Goal: Information Seeking & Learning: Learn about a topic

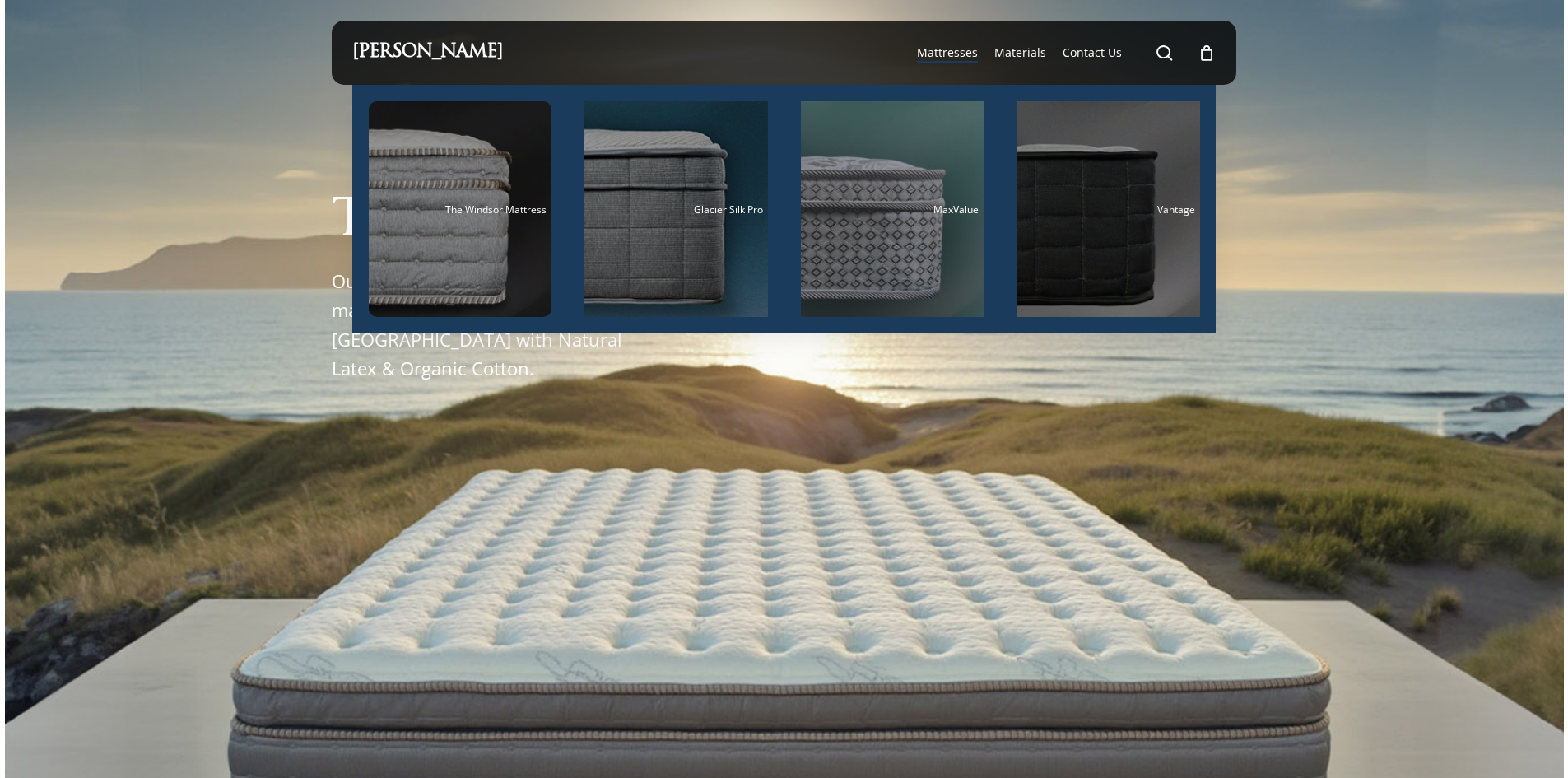
drag, startPoint x: 0, startPoint y: 0, endPoint x: 964, endPoint y: 45, distance: 965.0
click at [964, 45] on span "Mattresses" at bounding box center [947, 52] width 61 height 16
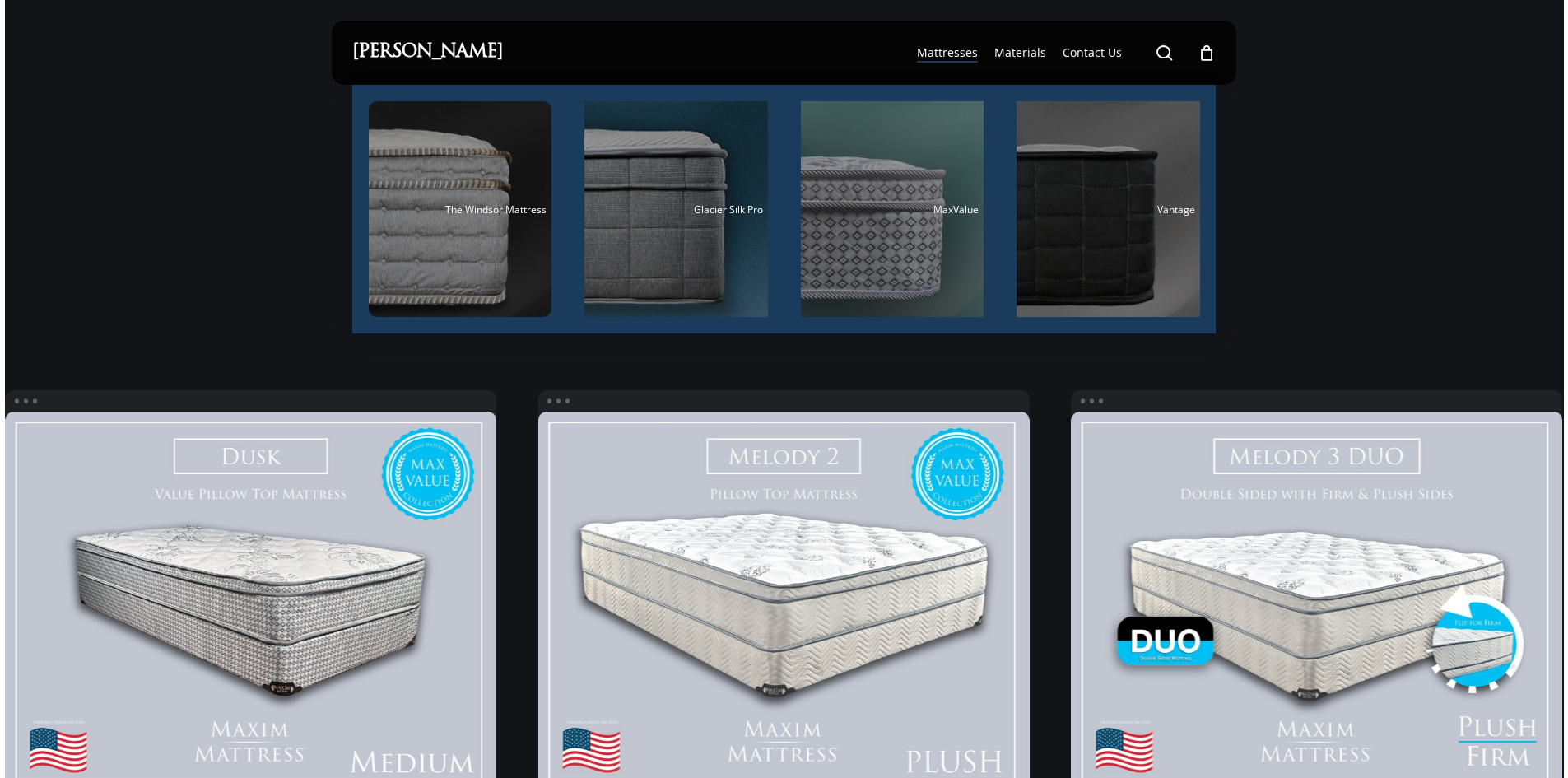
click at [928, 57] on span "Mattresses" at bounding box center [947, 52] width 61 height 16
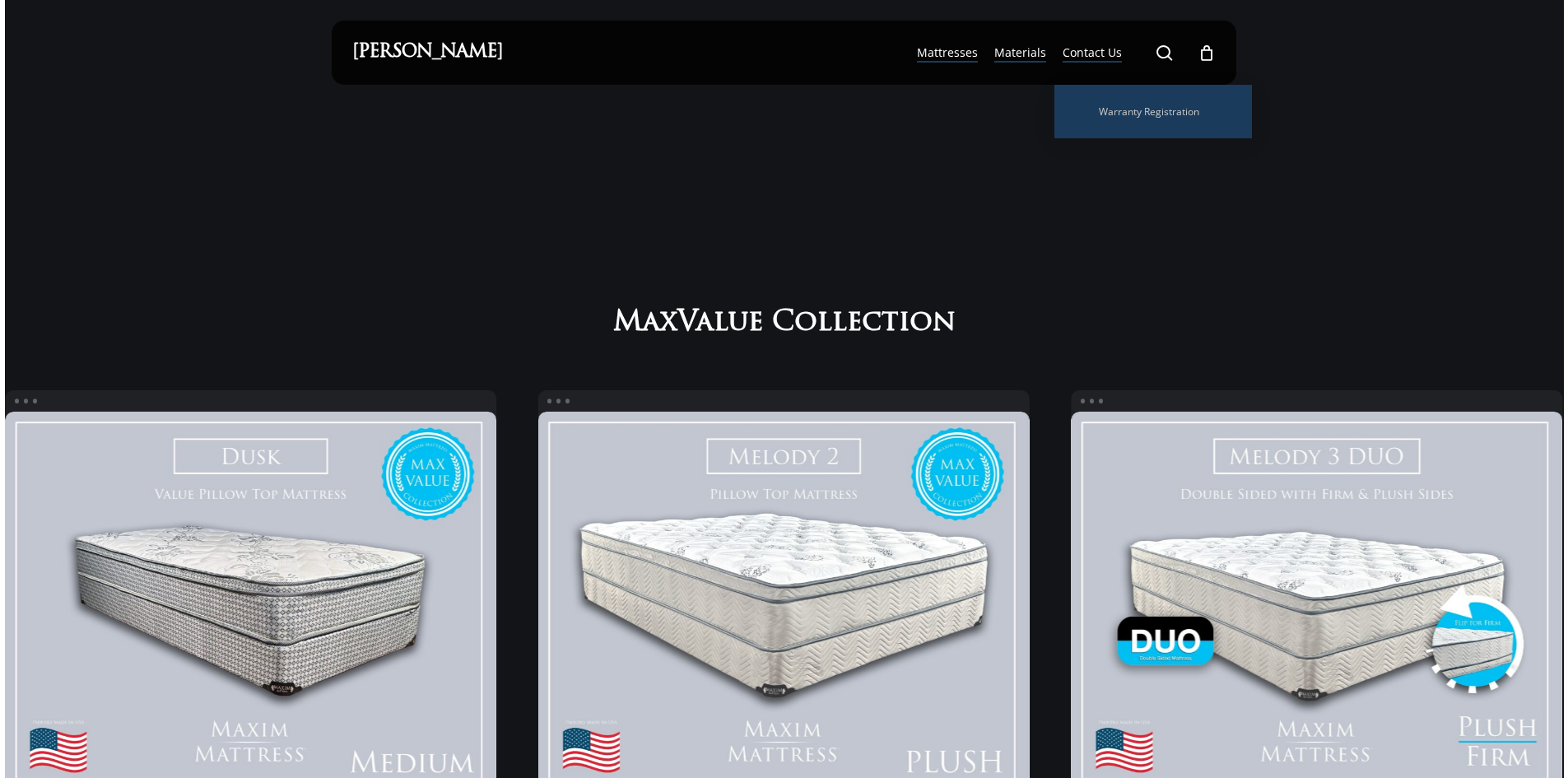
click at [1020, 57] on span "Materials" at bounding box center [1020, 52] width 52 height 16
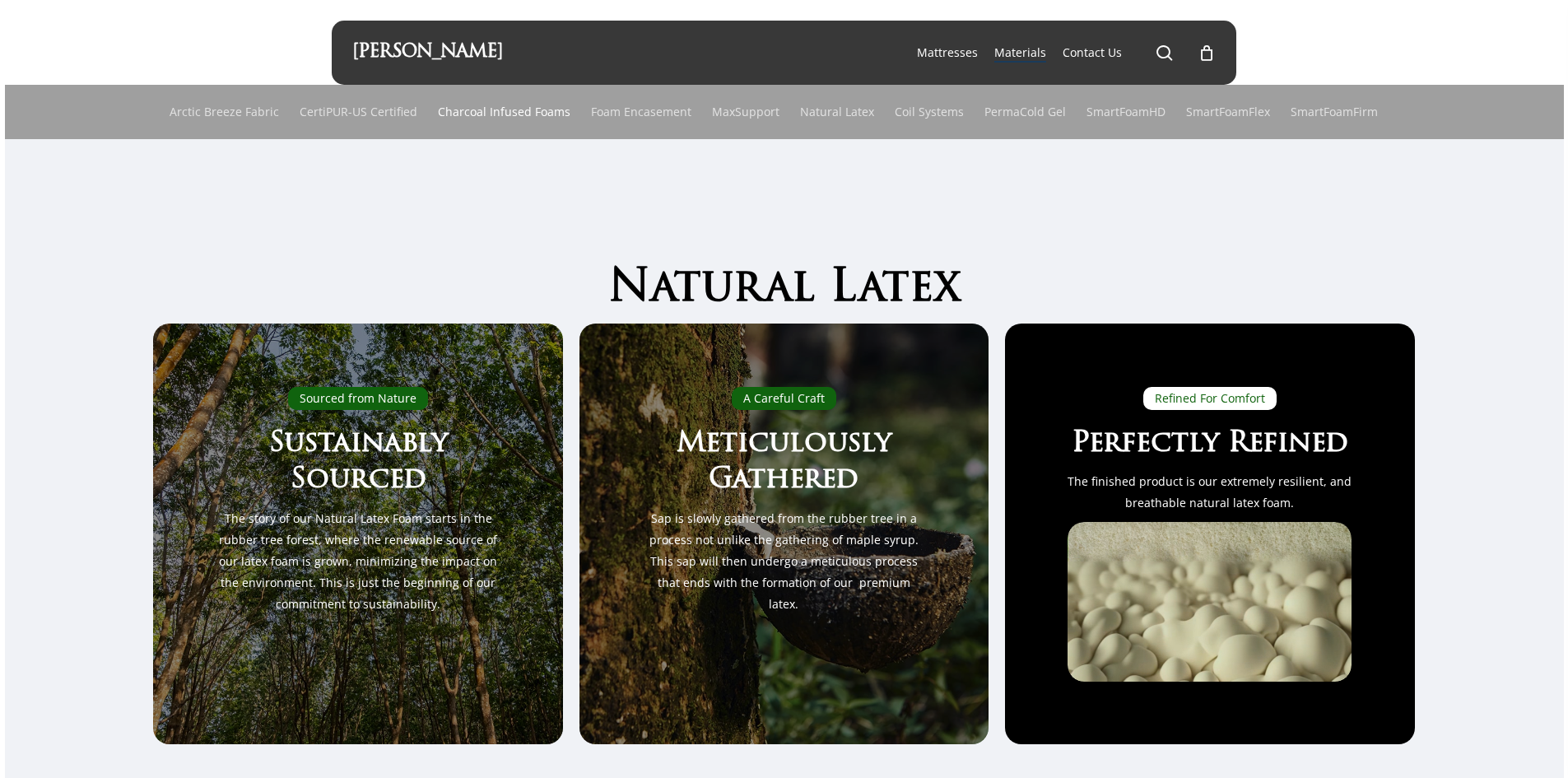
click at [489, 114] on link "Charcoal Infused Foams" at bounding box center [504, 112] width 133 height 54
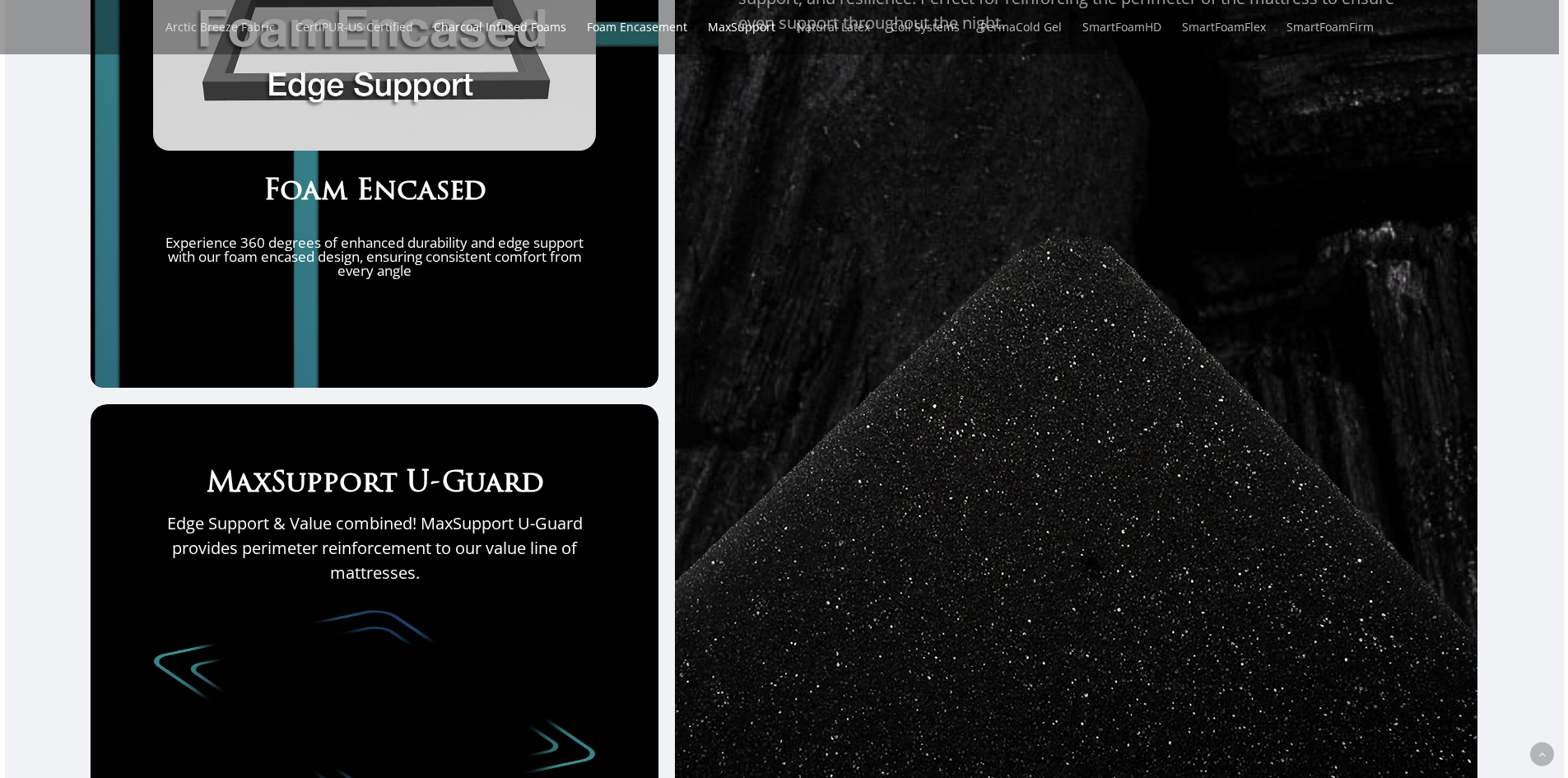
scroll to position [4866, 0]
